Goal: Transaction & Acquisition: Purchase product/service

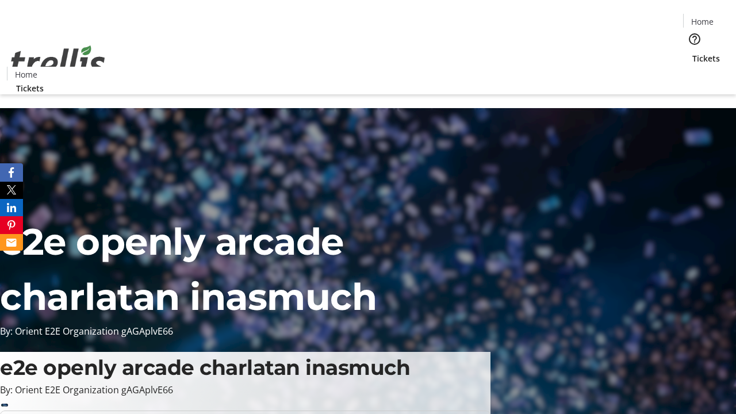
click at [692, 52] on span "Tickets" at bounding box center [706, 58] width 28 height 12
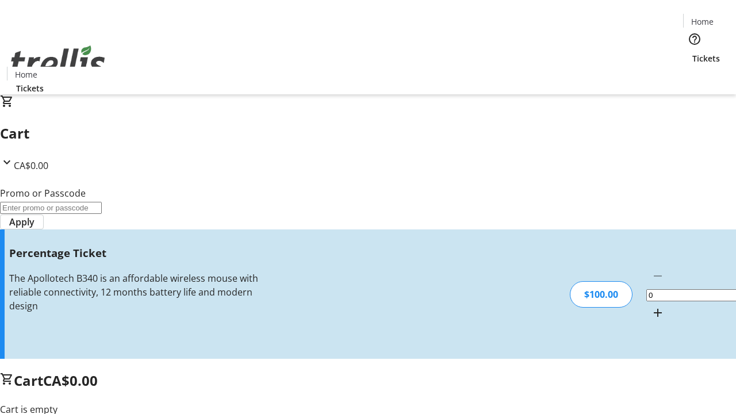
click at [651, 306] on mat-icon "Increment by one" at bounding box center [658, 313] width 14 height 14
type input "1"
type input "FOO"
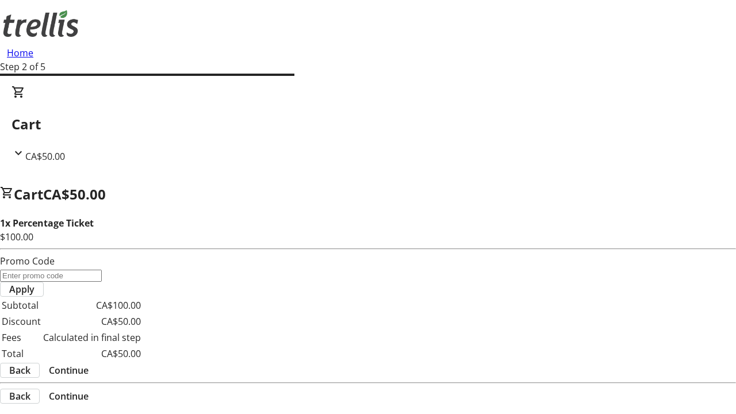
click at [89, 363] on span "Continue" at bounding box center [69, 370] width 40 height 14
